Goal: Task Accomplishment & Management: Complete application form

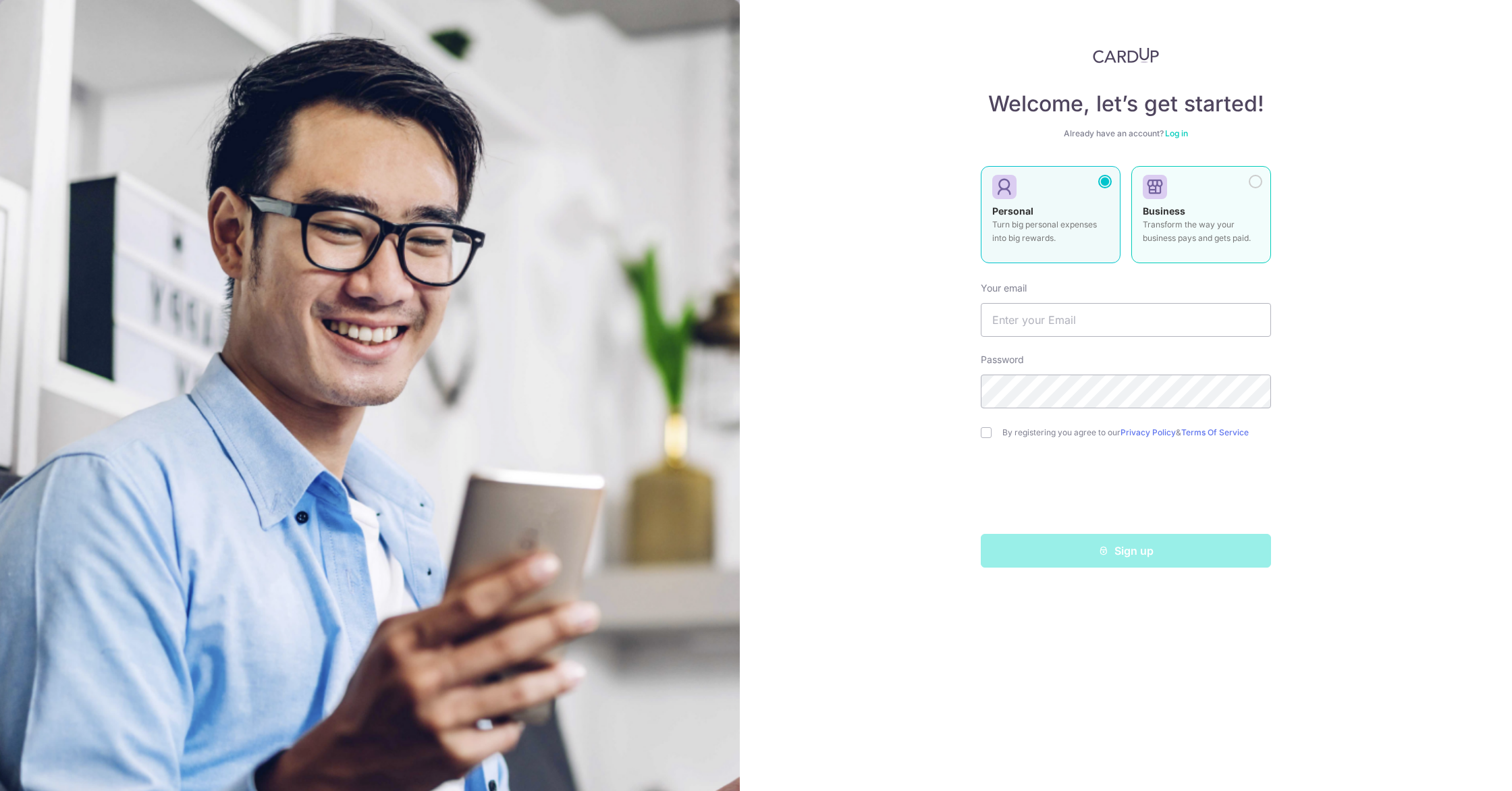
click at [1239, 191] on div at bounding box center [1196, 188] width 106 height 20
click at [1113, 219] on label "Personal Turn big personal expenses into big rewards." at bounding box center [1051, 214] width 140 height 97
click at [1241, 215] on div "Business Transform the way your business pays and gets paid." at bounding box center [1201, 228] width 117 height 47
click at [1082, 231] on p "Turn big personal expenses into big rewards." at bounding box center [1051, 231] width 117 height 27
click at [1186, 132] on link "Log in" at bounding box center [1176, 133] width 23 height 10
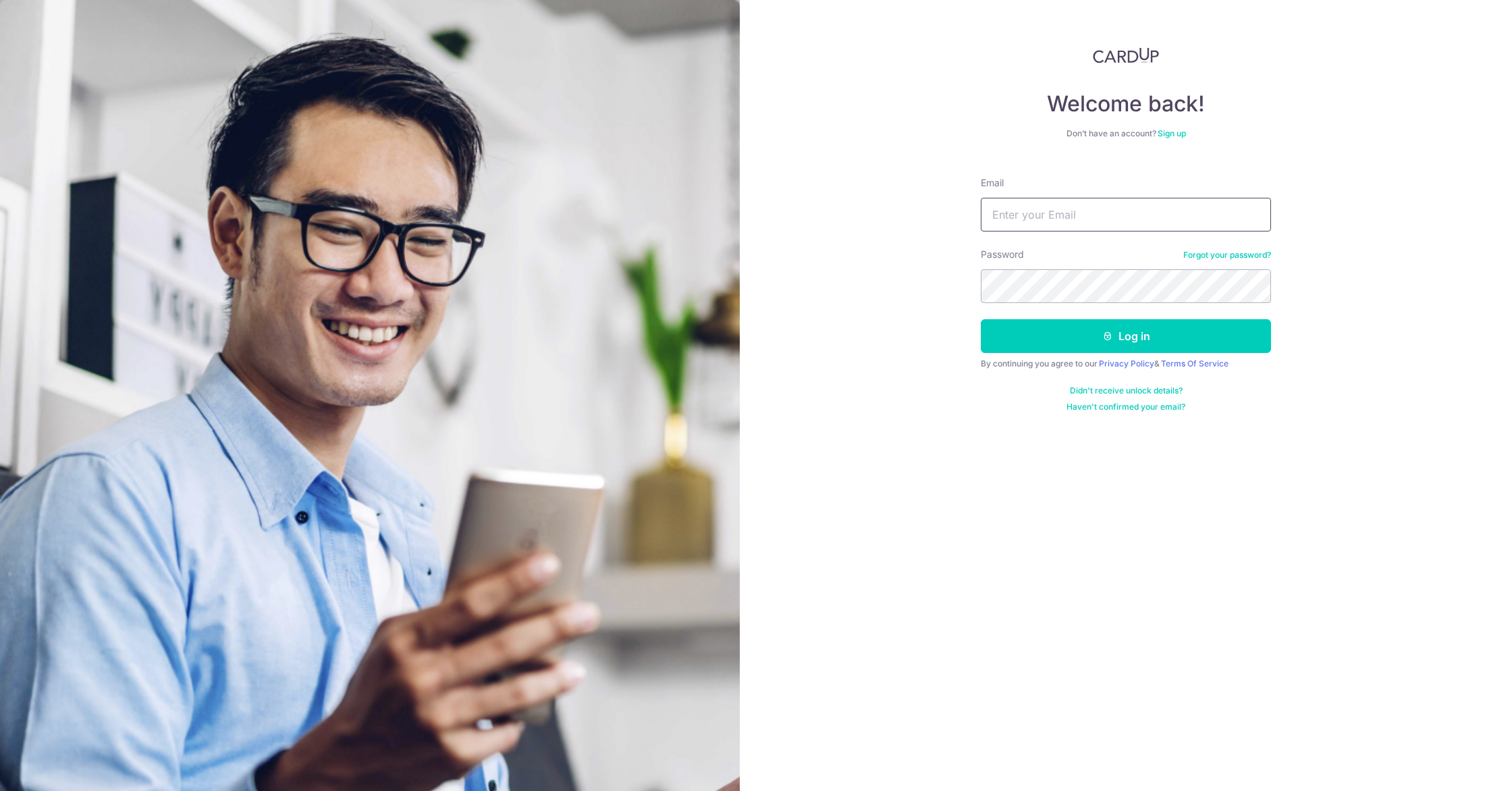
click at [1076, 201] on input "Email" at bounding box center [1126, 215] width 290 height 34
type input "wawaakay95@gmail.com"
click at [981, 320] on button "Log in" at bounding box center [1126, 337] width 290 height 34
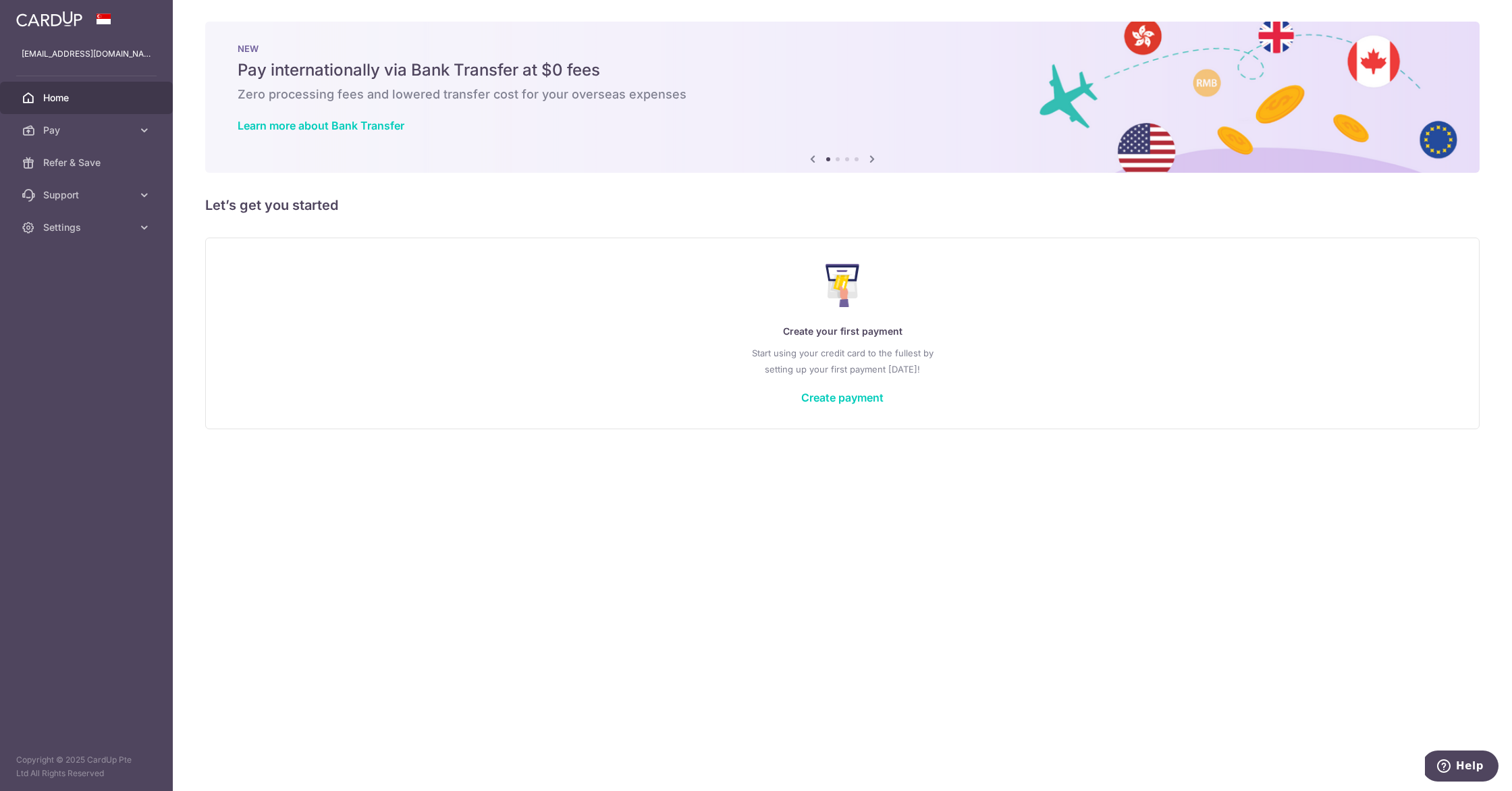
click at [831, 404] on div "Create your first payment Start using your credit card to the fullest by settin…" at bounding box center [842, 333] width 1241 height 160
click at [830, 398] on link "Create payment" at bounding box center [842, 397] width 82 height 13
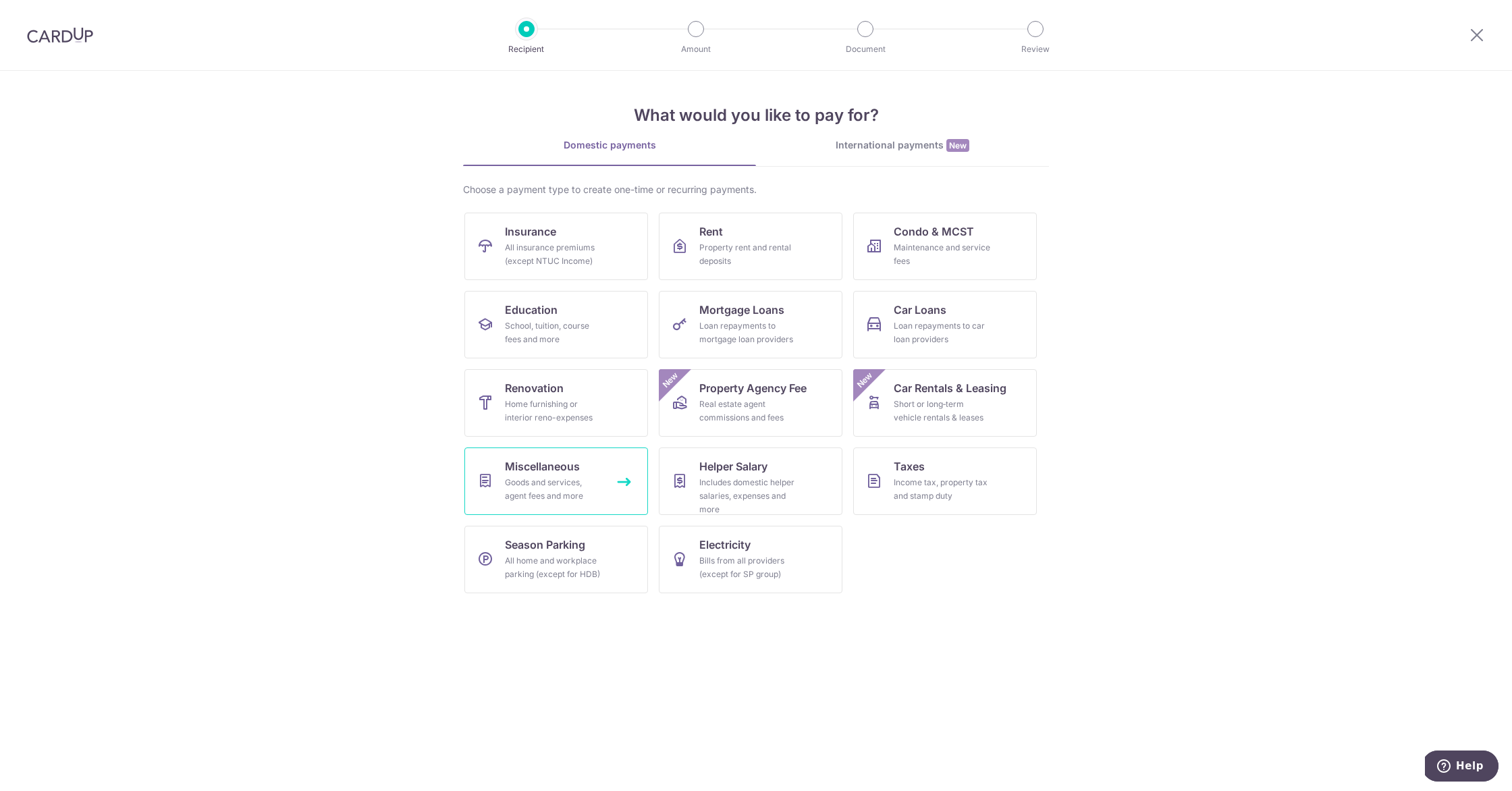
click at [575, 503] on link "Miscellaneous Goods and services, agent fees and more" at bounding box center [556, 481] width 184 height 67
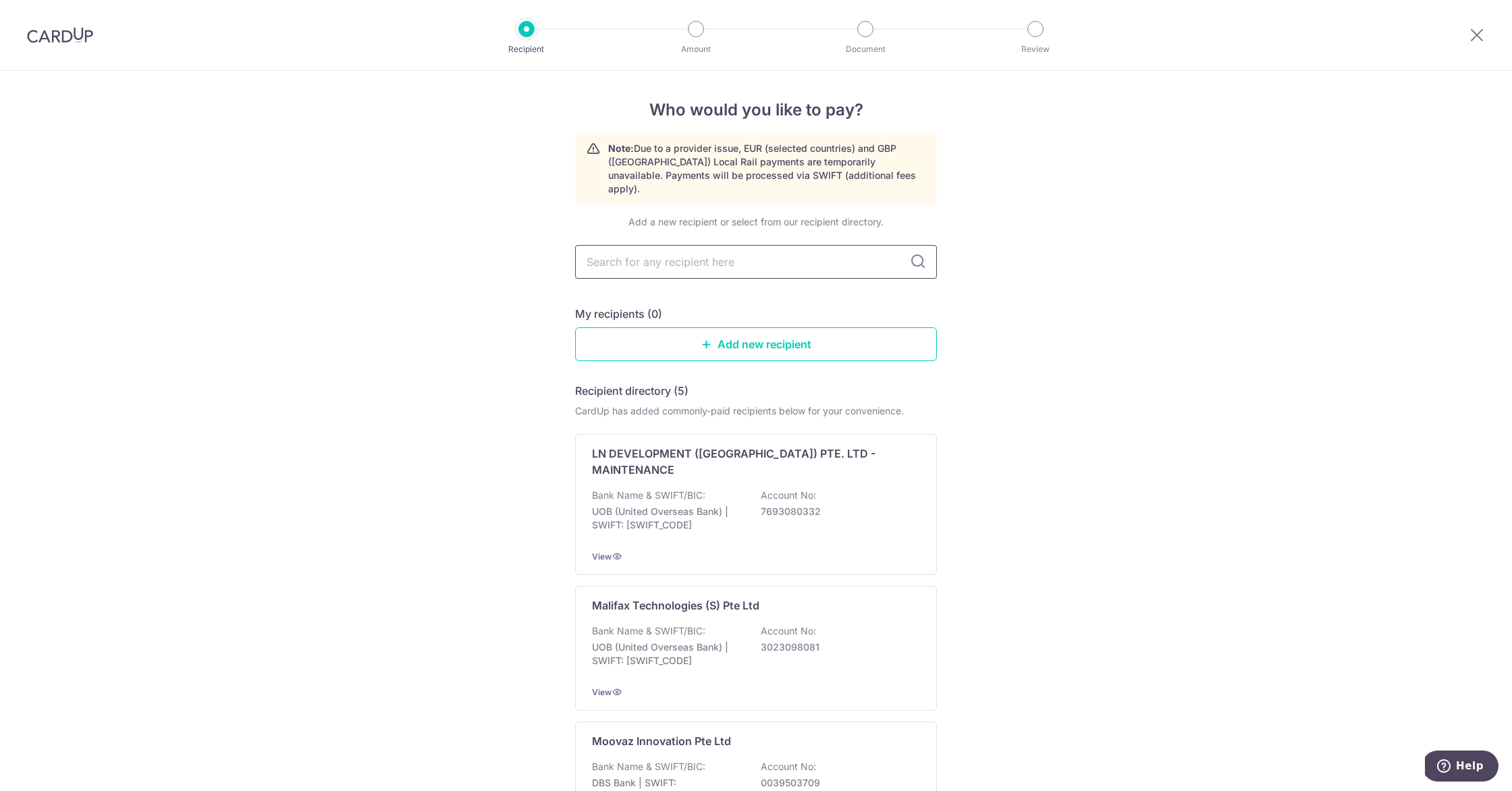
click at [711, 245] on input "text" at bounding box center [756, 262] width 362 height 34
click at [715, 327] on link "Add new recipient" at bounding box center [756, 344] width 362 height 34
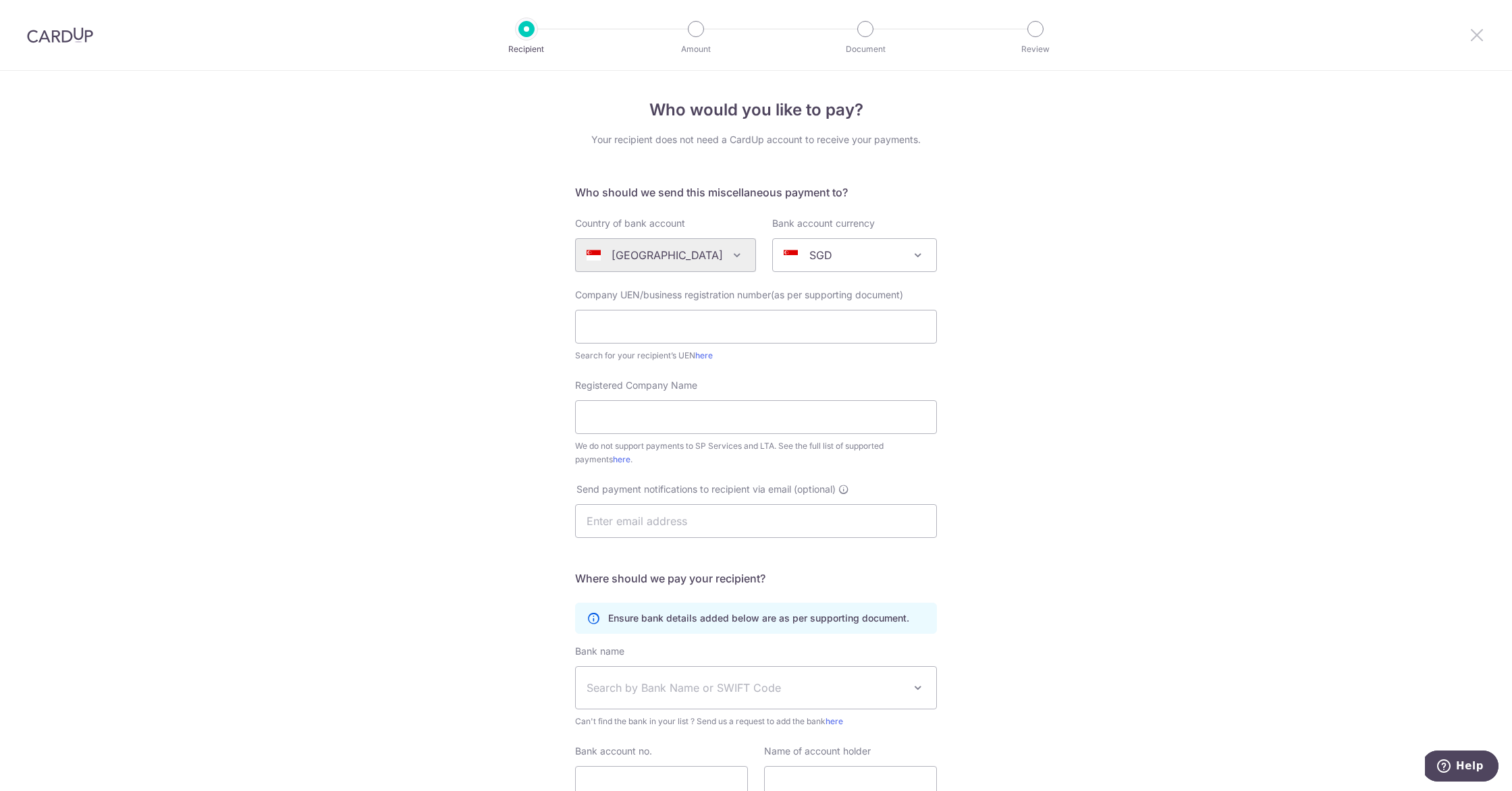
click at [1476, 37] on icon at bounding box center [1476, 35] width 16 height 17
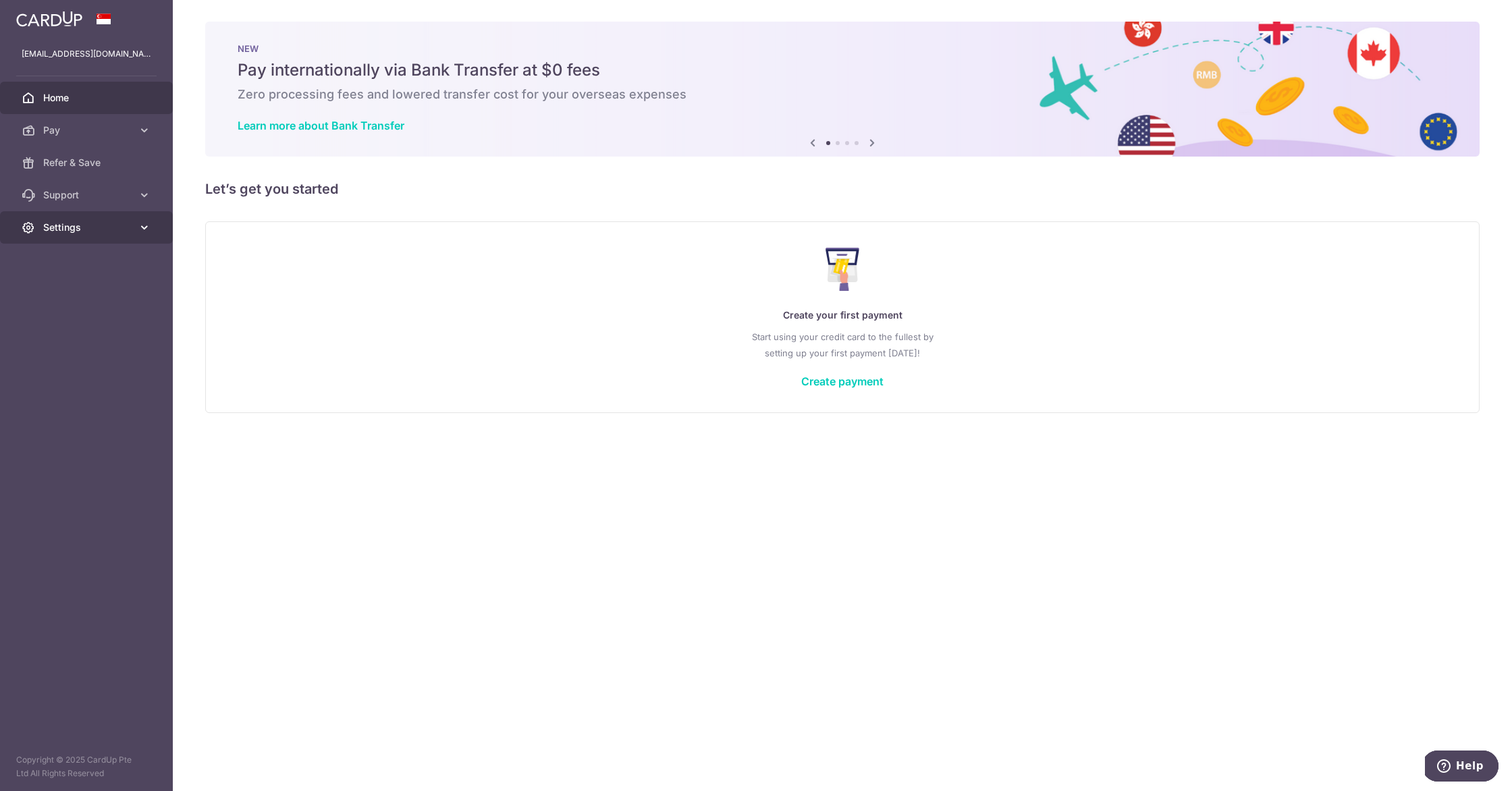
click at [105, 219] on link "Settings" at bounding box center [86, 227] width 173 height 33
click at [92, 301] on link "Logout" at bounding box center [86, 292] width 173 height 33
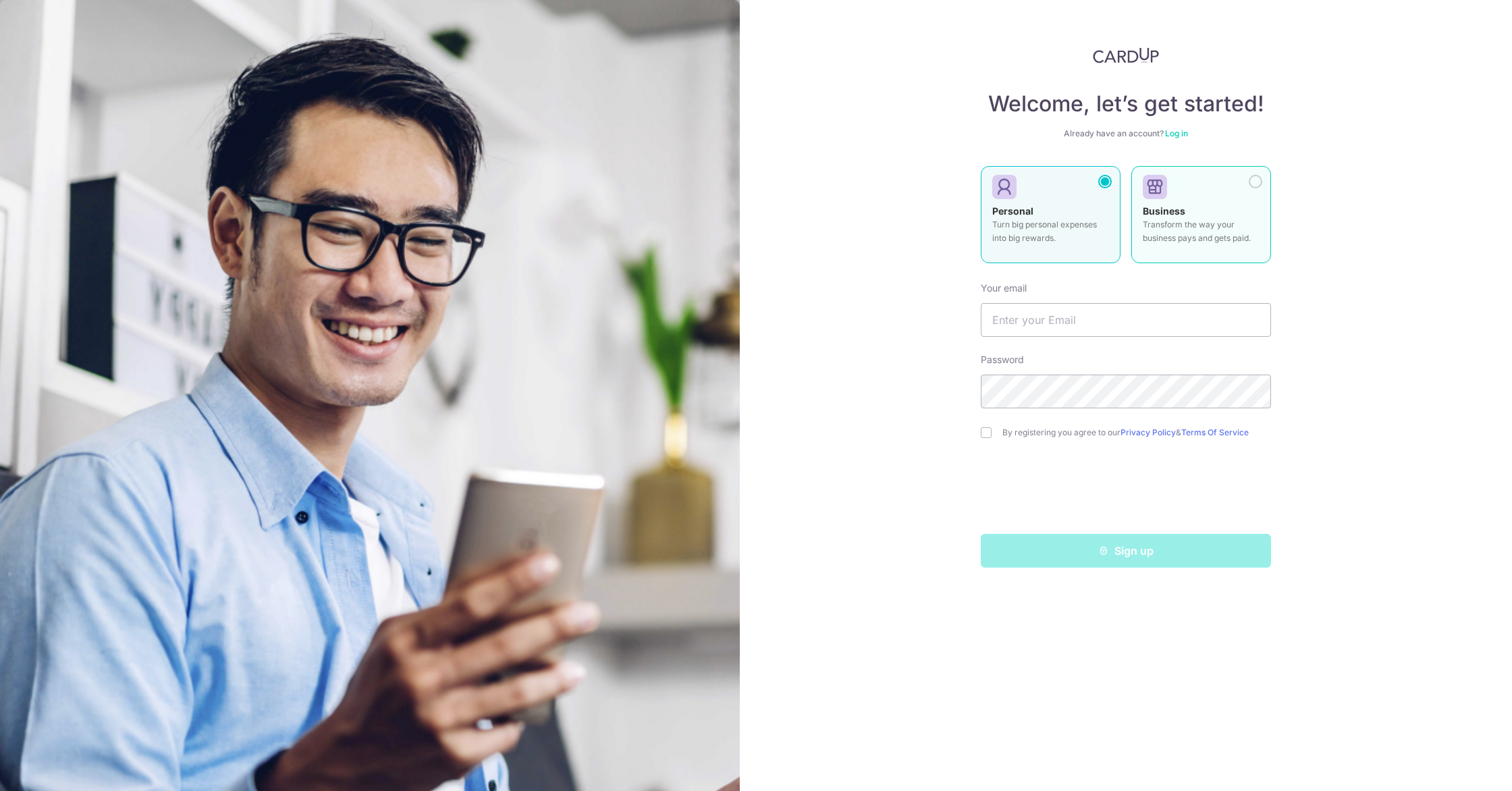
click at [1203, 237] on p "Transform the way your business pays and gets paid." at bounding box center [1201, 231] width 117 height 27
click at [1138, 324] on input "text" at bounding box center [1126, 320] width 290 height 34
click at [1137, 323] on input "text" at bounding box center [1126, 320] width 290 height 34
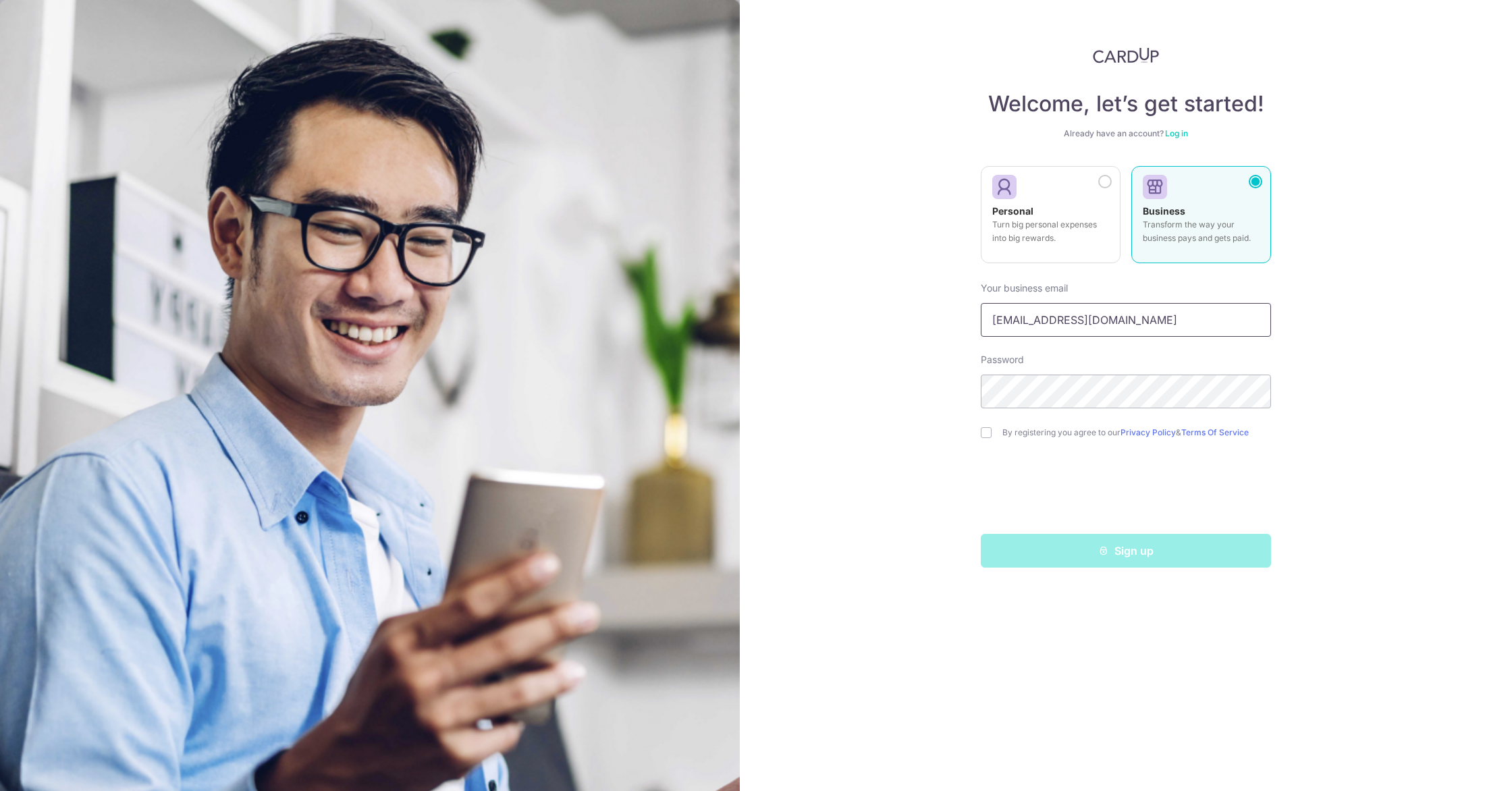
type input "[EMAIL_ADDRESS][DOMAIN_NAME]"
click at [1293, 378] on div "Welcome, let’s get started! Already have an account? Log in Personal Turn big p…" at bounding box center [1126, 396] width 772 height 791
click at [1071, 557] on div "Sign up" at bounding box center [1125, 551] width 306 height 34
click at [982, 433] on input "checkbox" at bounding box center [986, 433] width 11 height 11
checkbox input "true"
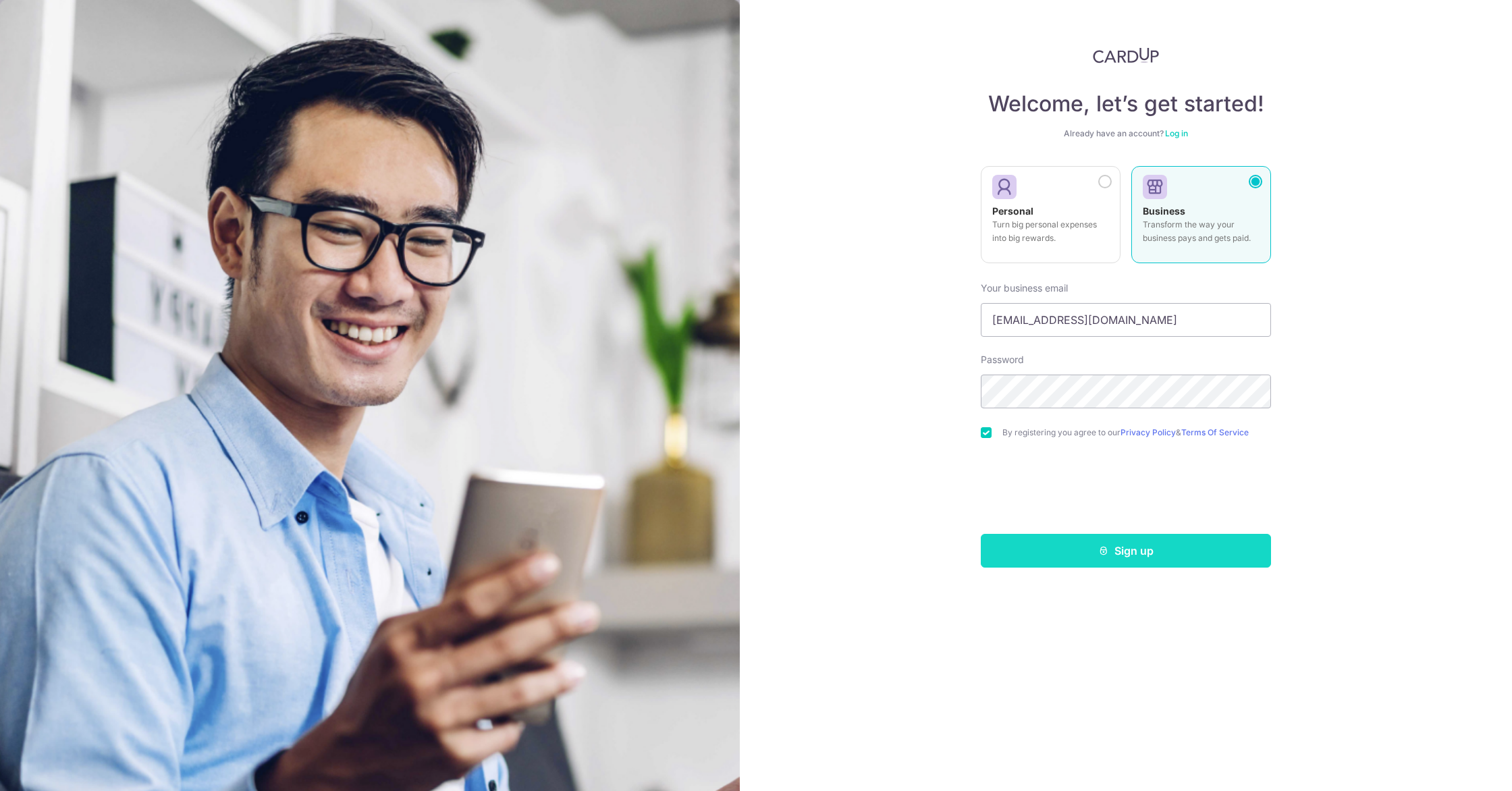
click at [1011, 553] on button "Sign up" at bounding box center [1126, 551] width 290 height 34
